Goal: Transaction & Acquisition: Purchase product/service

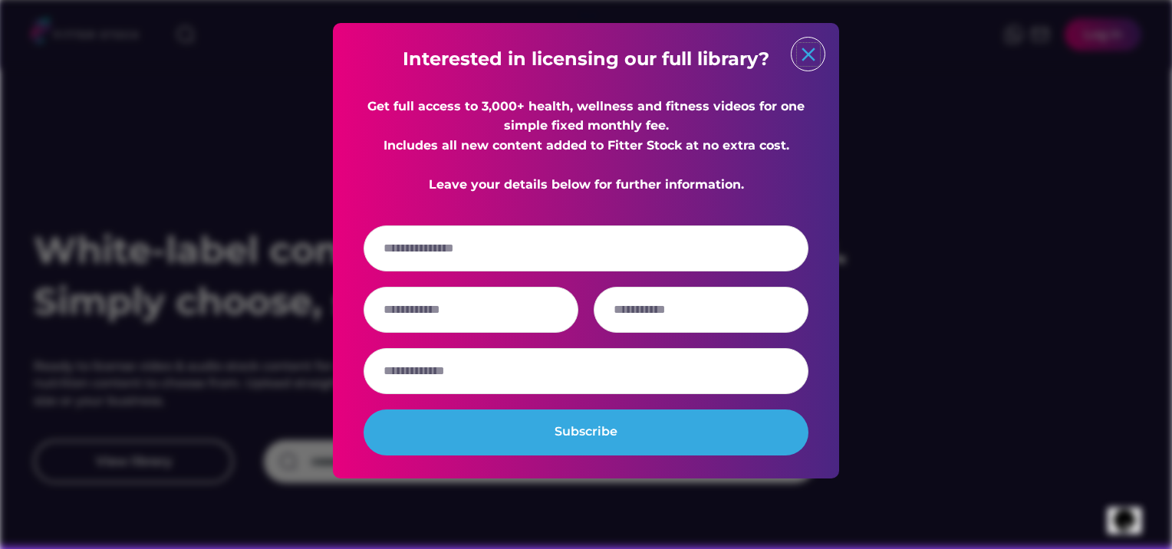
click at [801, 52] on text "close" at bounding box center [808, 54] width 23 height 23
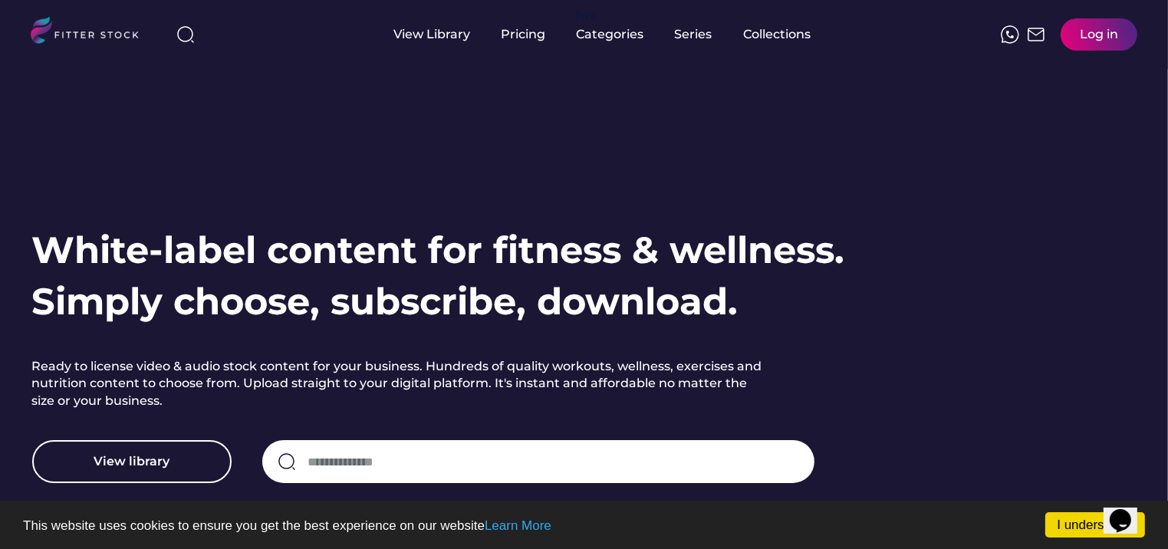
drag, startPoint x: 1111, startPoint y: 5, endPoint x: 779, endPoint y: 2, distance: 332.0
click at [779, 2] on div "Collections" at bounding box center [777, 34] width 67 height 69
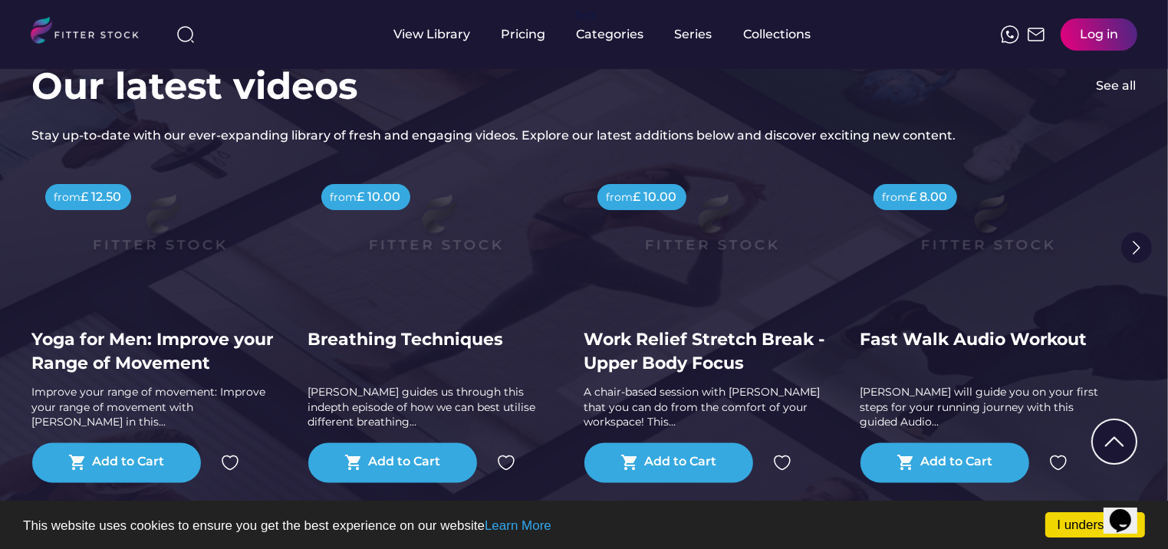
scroll to position [3067, 0]
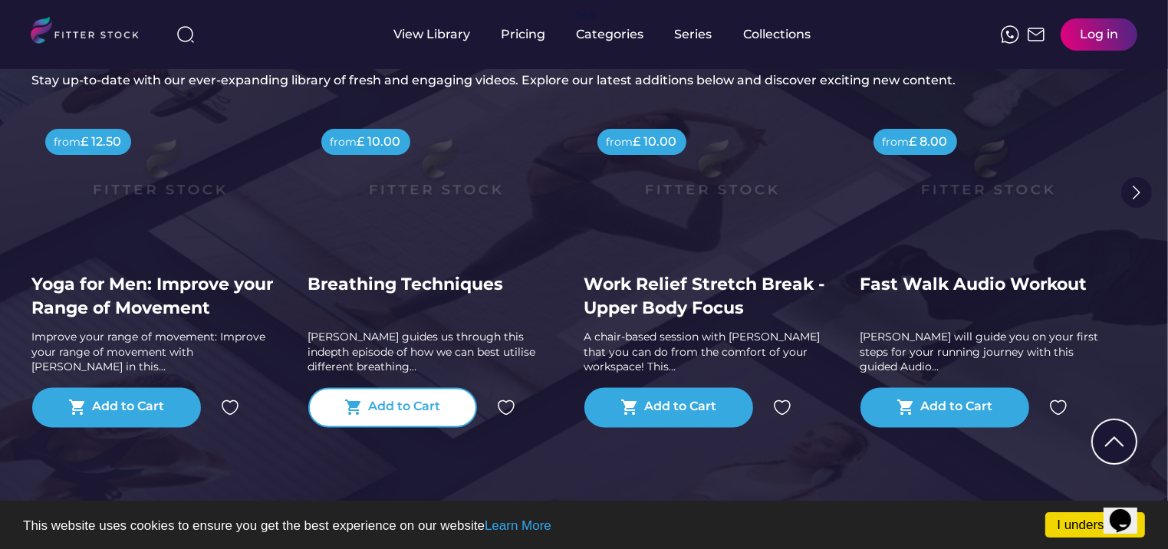
click at [390, 409] on div "Add to Cart" at bounding box center [404, 407] width 72 height 18
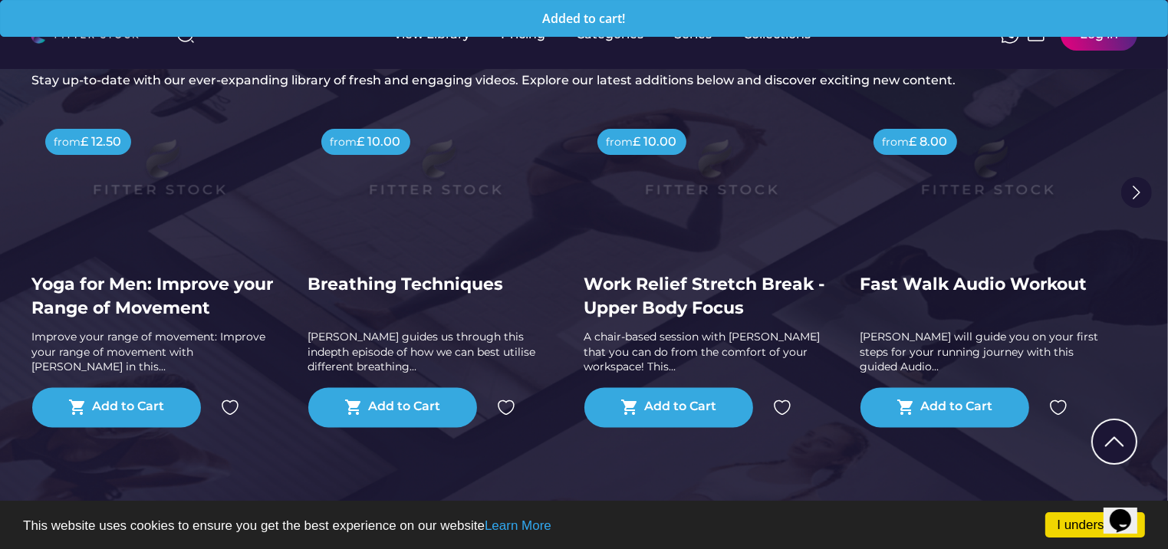
click at [1130, 150] on div "from £ 8.00 Fast Walk Audio Workout [PERSON_NAME] will guide you on your first …" at bounding box center [998, 300] width 276 height 360
